Goal: Find specific page/section: Find specific page/section

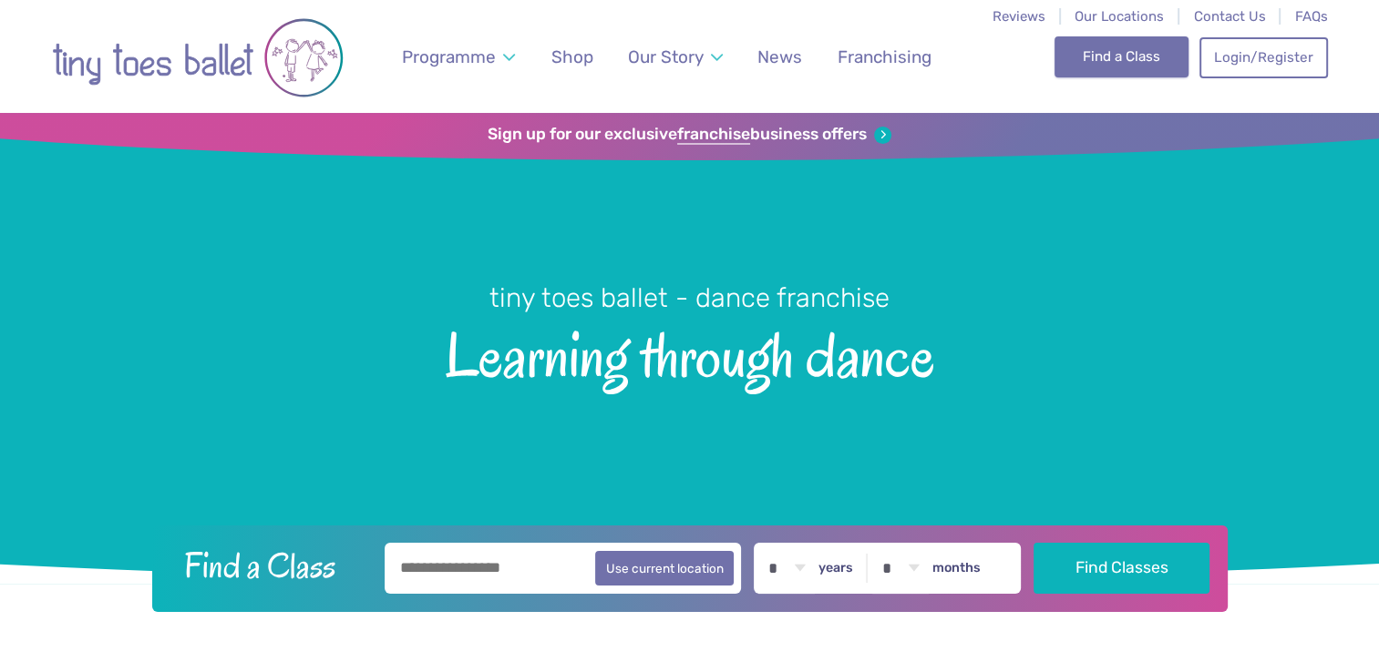
click at [1102, 68] on link "Find a Class" at bounding box center [1121, 56] width 134 height 40
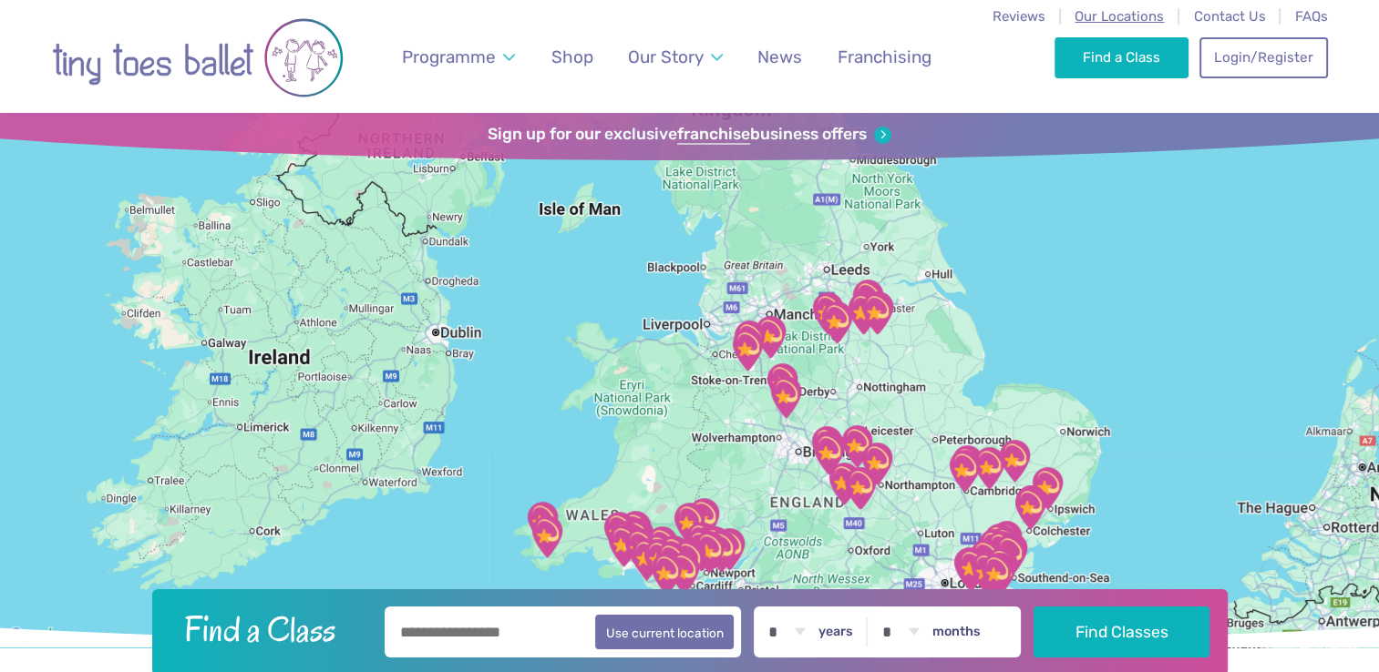
click at [1092, 15] on span "Our Locations" at bounding box center [1118, 16] width 89 height 16
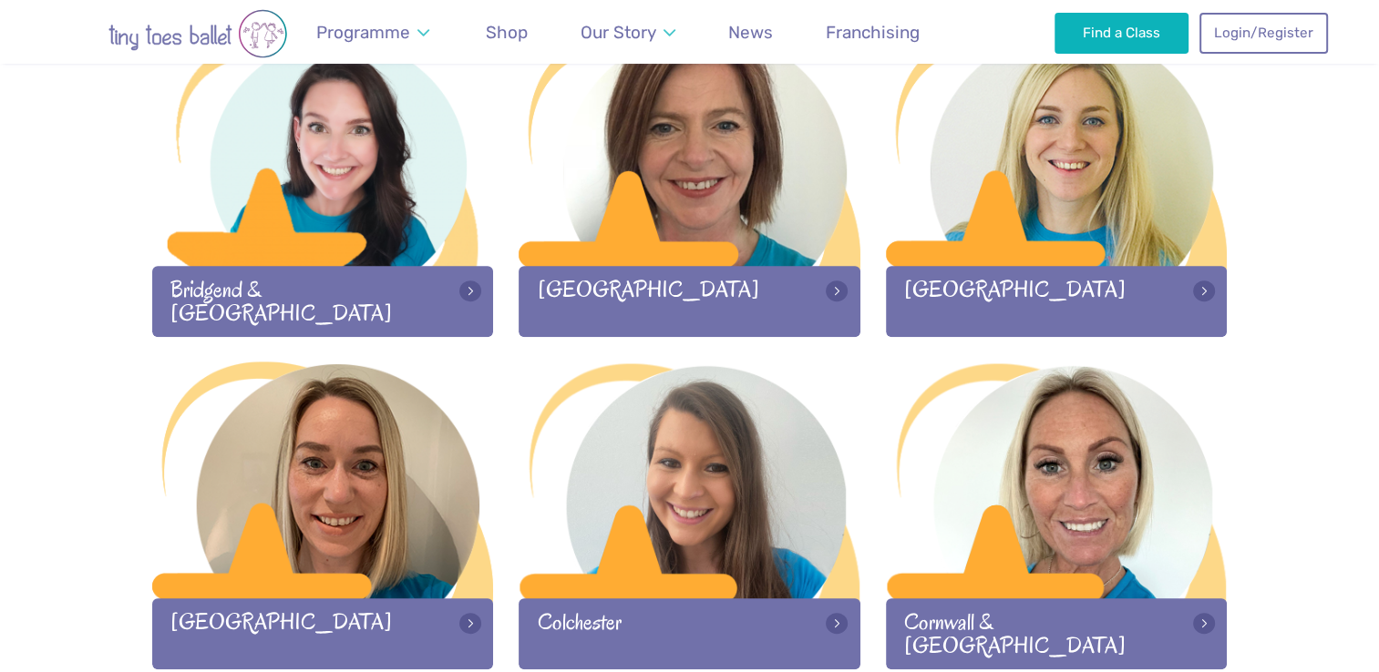
scroll to position [700, 0]
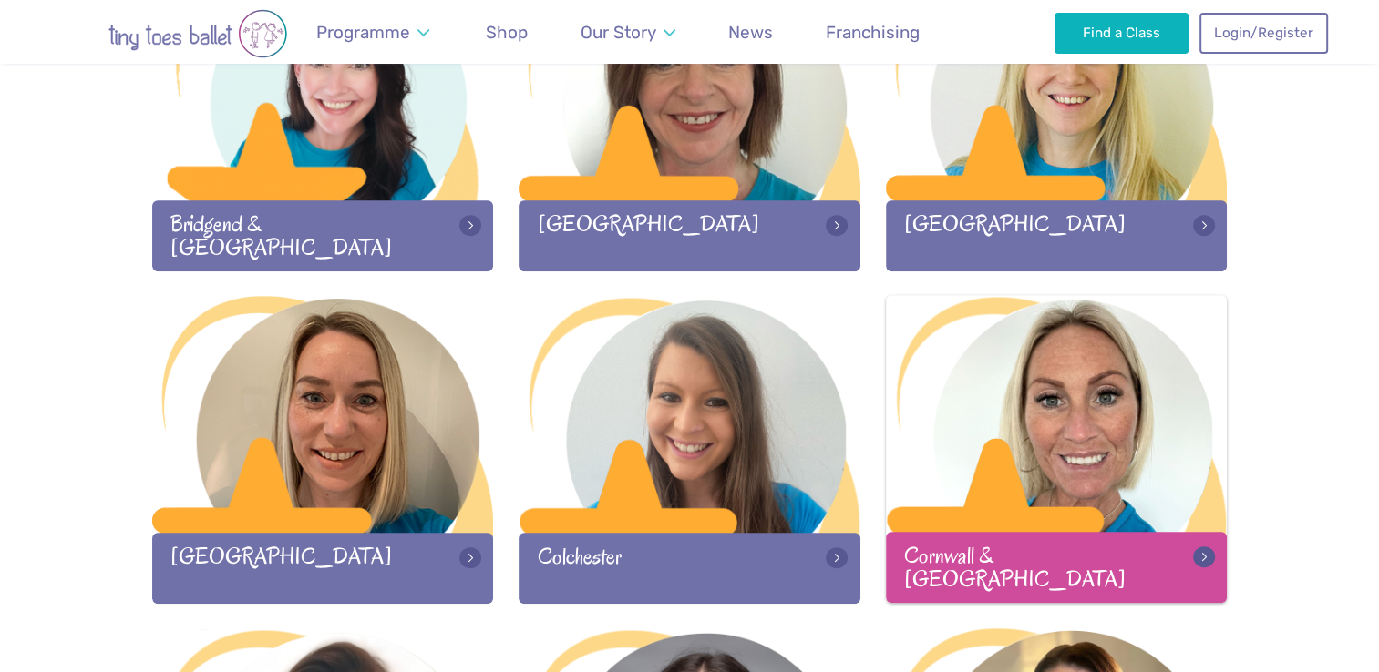
click at [1072, 448] on div at bounding box center [1057, 415] width 342 height 241
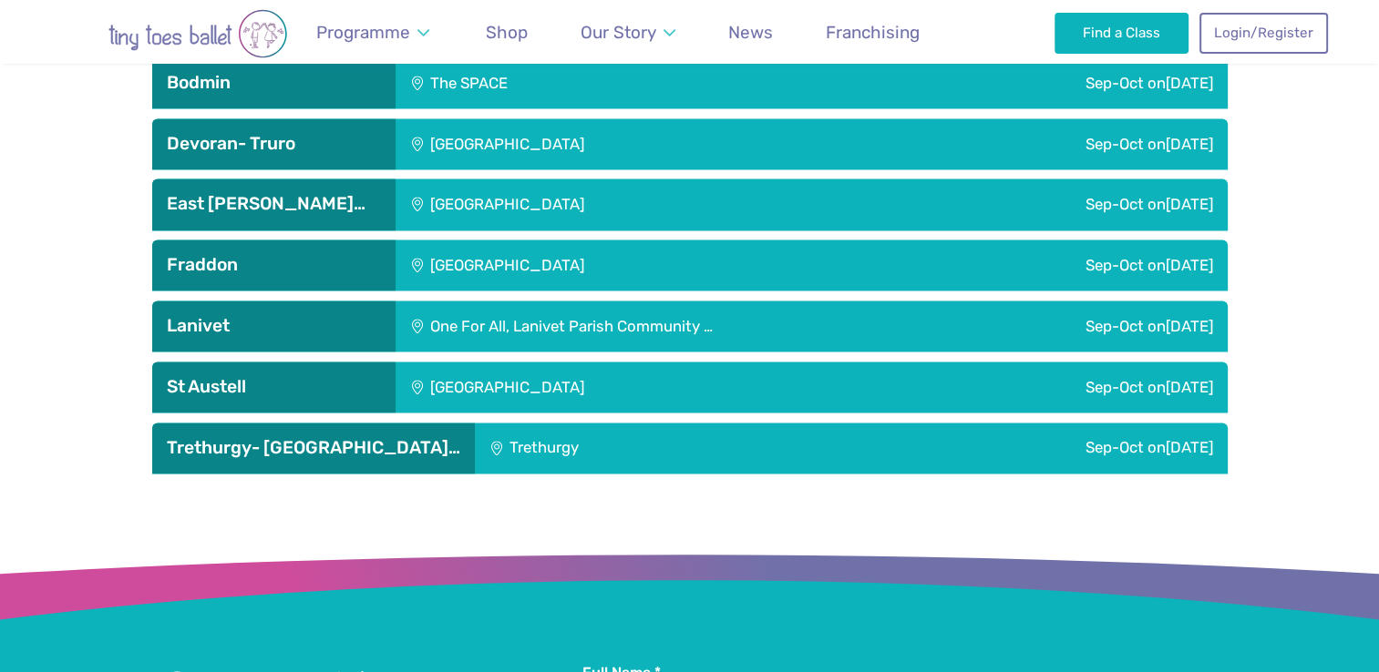
scroll to position [2575, 0]
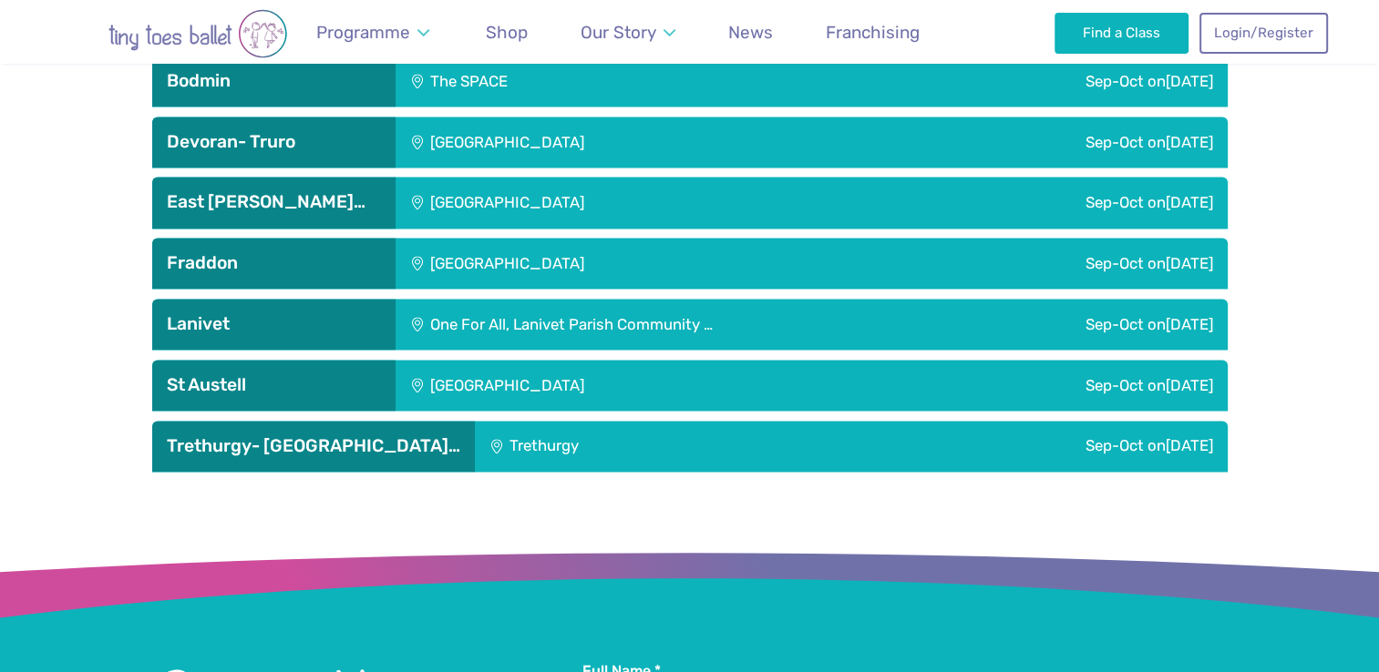
click at [287, 252] on h3 "Fraddon" at bounding box center [274, 263] width 214 height 22
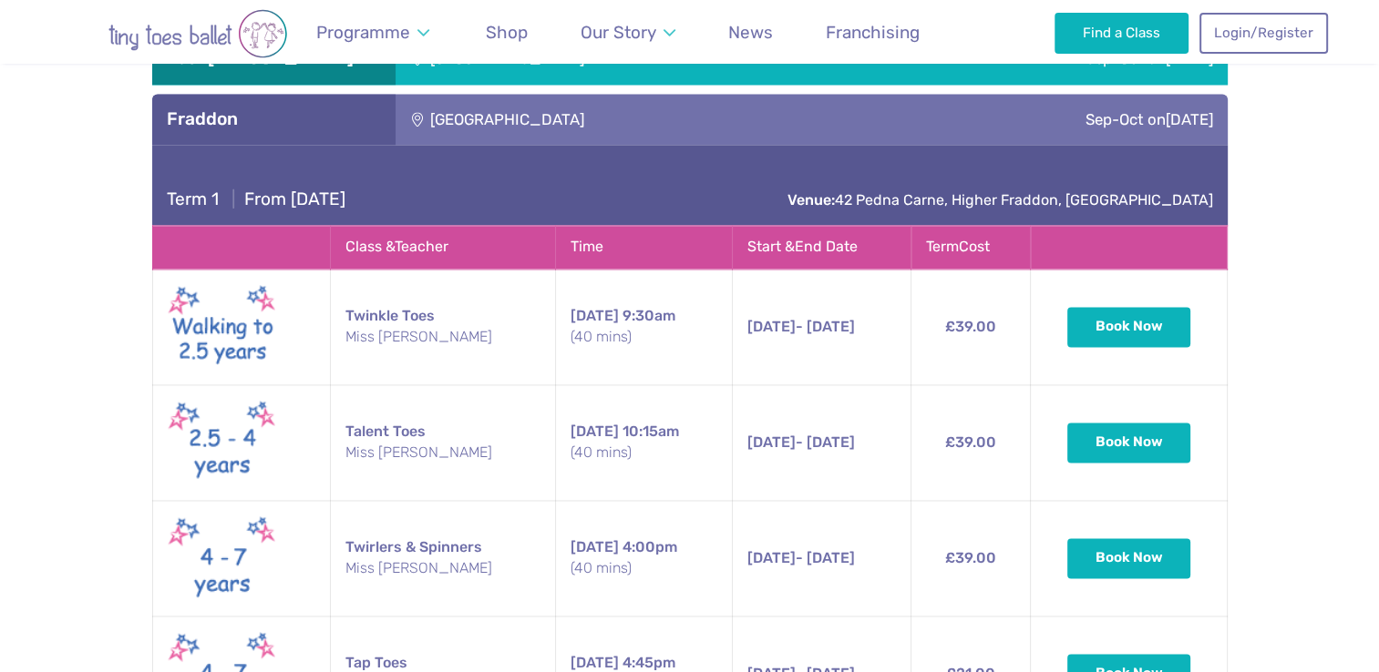
scroll to position [2728, 0]
